Goal: Check status

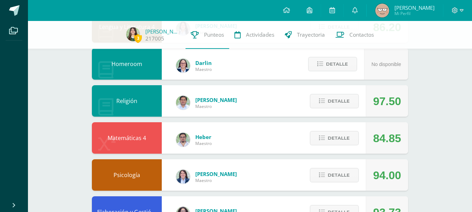
scroll to position [174, 0]
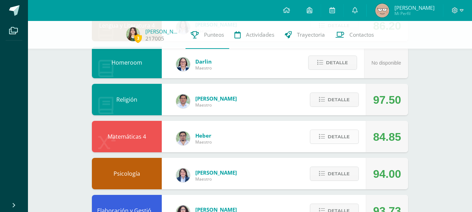
click at [348, 135] on span "Detalle" at bounding box center [338, 136] width 22 height 13
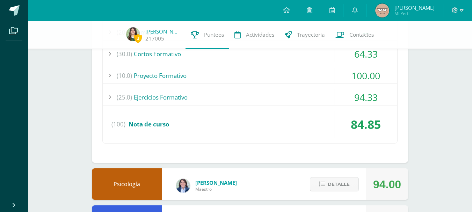
scroll to position [363, 0]
click at [255, 91] on div "(25.0) Ejercicios Formativo" at bounding box center [250, 97] width 294 height 16
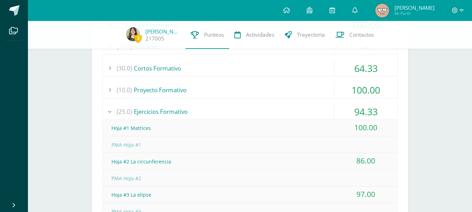
scroll to position [348, 0]
click at [237, 82] on div "(10.0) Proyecto Formativo" at bounding box center [250, 90] width 294 height 16
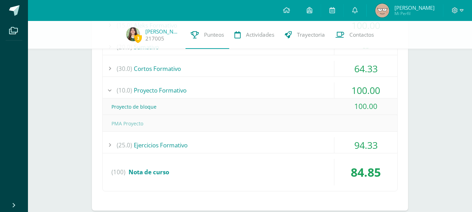
click at [241, 87] on div "(10.0) Proyecto Formativo" at bounding box center [250, 90] width 294 height 16
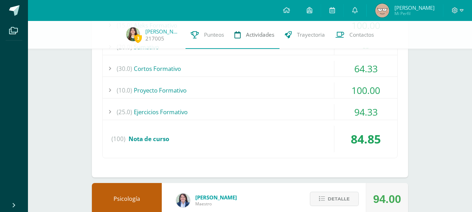
click at [237, 49] on link "Actividades" at bounding box center [254, 35] width 50 height 28
click at [245, 65] on div "(30.0) Cortos Formativo" at bounding box center [250, 69] width 294 height 16
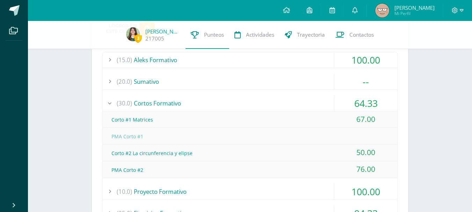
scroll to position [307, 0]
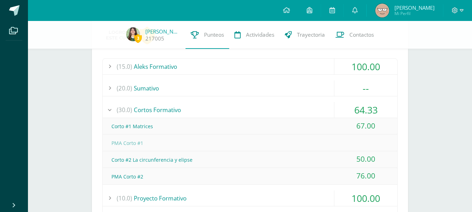
click at [297, 91] on div "(20.0) [GEOGRAPHIC_DATA]" at bounding box center [250, 88] width 294 height 16
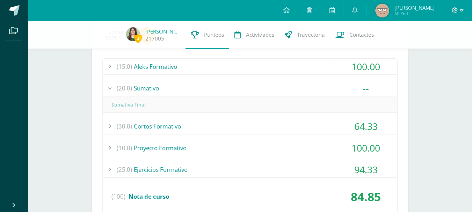
click at [276, 68] on div "(15.0) Aleks Formativo" at bounding box center [250, 67] width 294 height 16
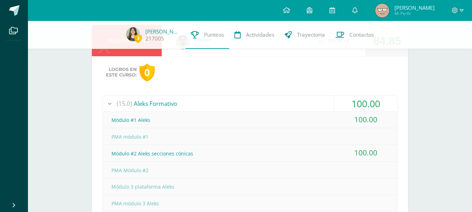
scroll to position [198, 0]
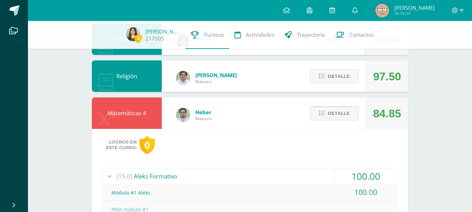
click at [339, 110] on span "Detalle" at bounding box center [338, 113] width 22 height 13
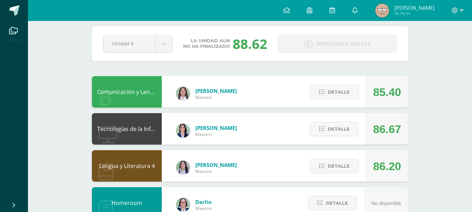
scroll to position [0, 0]
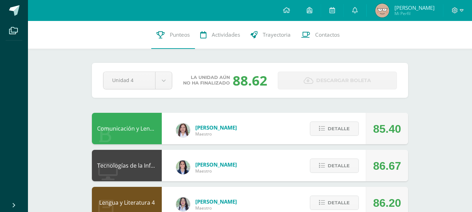
click at [310, 176] on div "Detalle" at bounding box center [332, 165] width 66 height 31
